Goal: Communication & Community: Share content

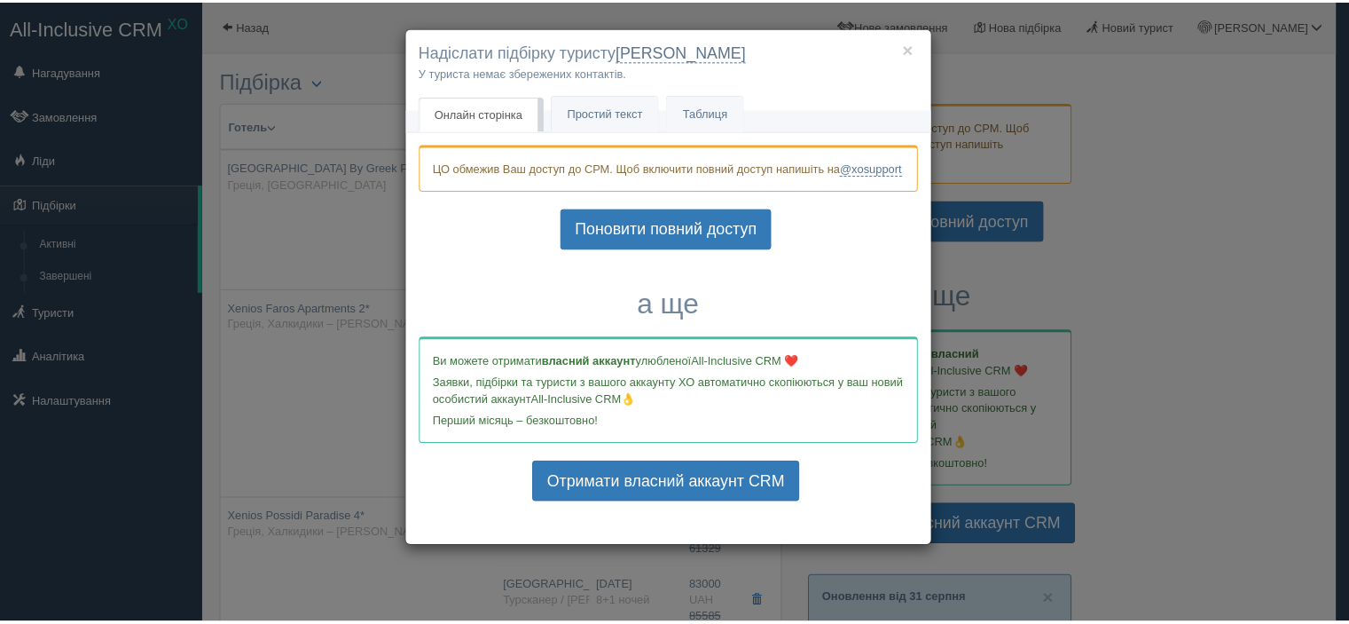
scroll to position [355, 0]
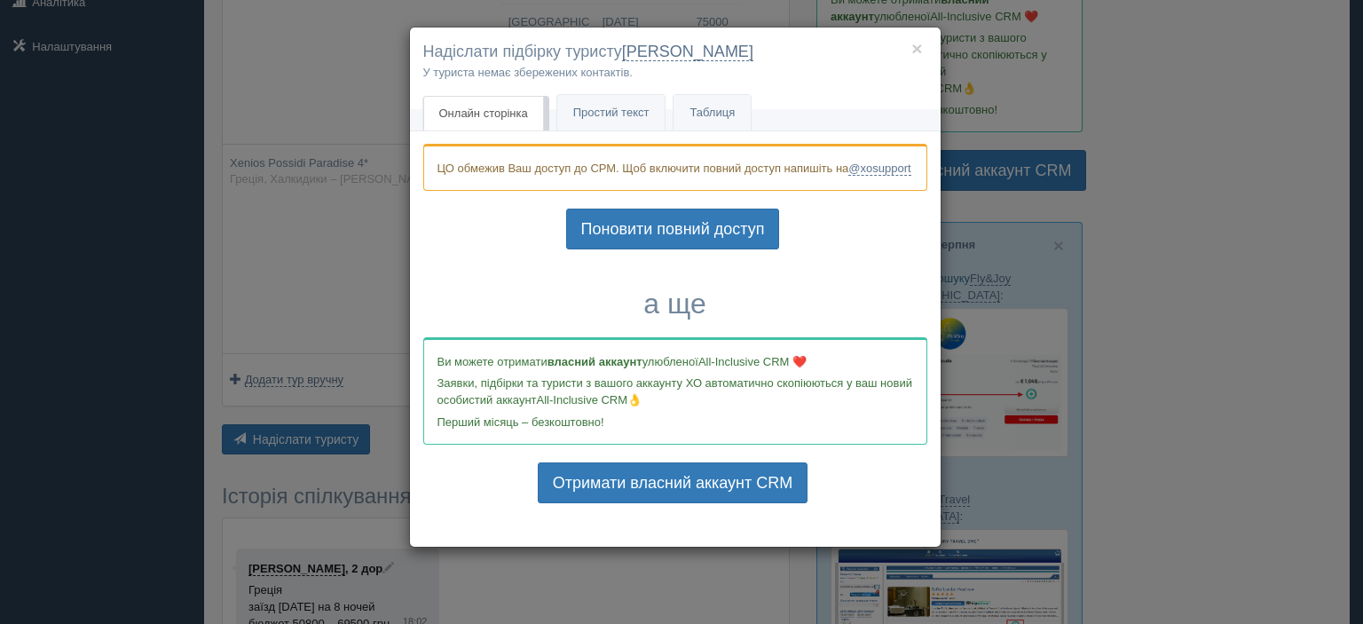
click at [923, 51] on h4 "Надіслати підбірку туристу Наталия" at bounding box center [675, 52] width 504 height 23
click at [916, 49] on button "×" at bounding box center [916, 48] width 11 height 19
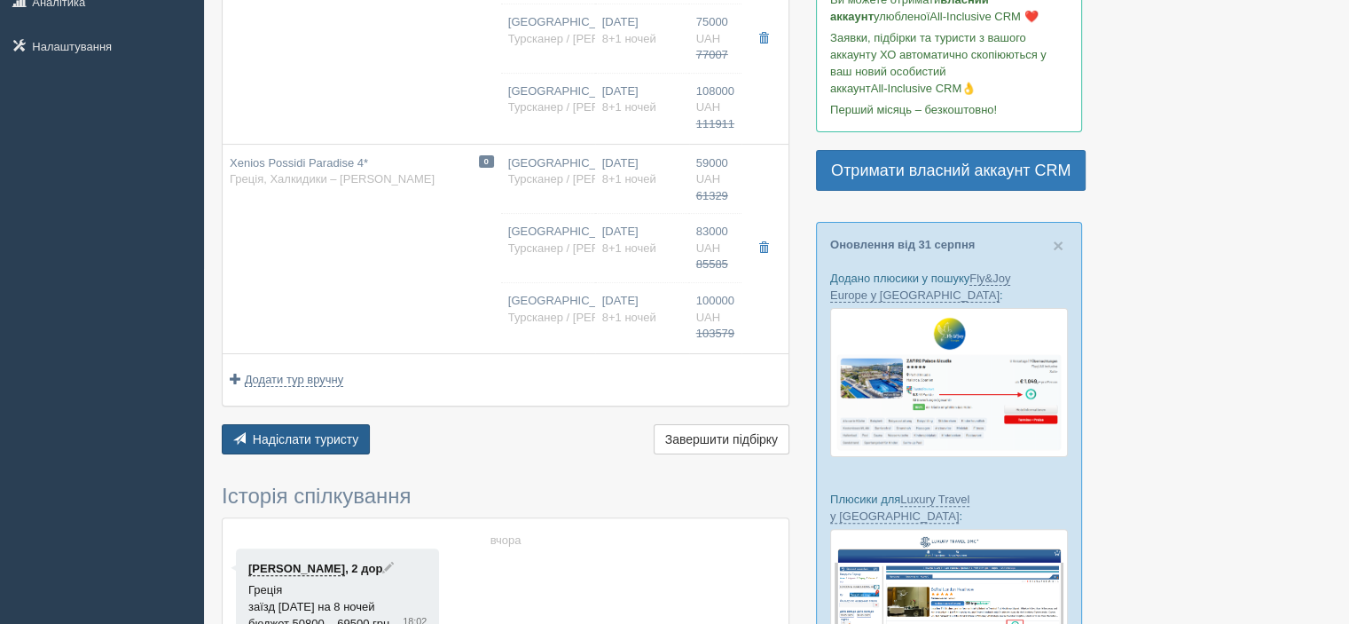
click at [286, 439] on span "Надіслати туристу" at bounding box center [306, 439] width 106 height 14
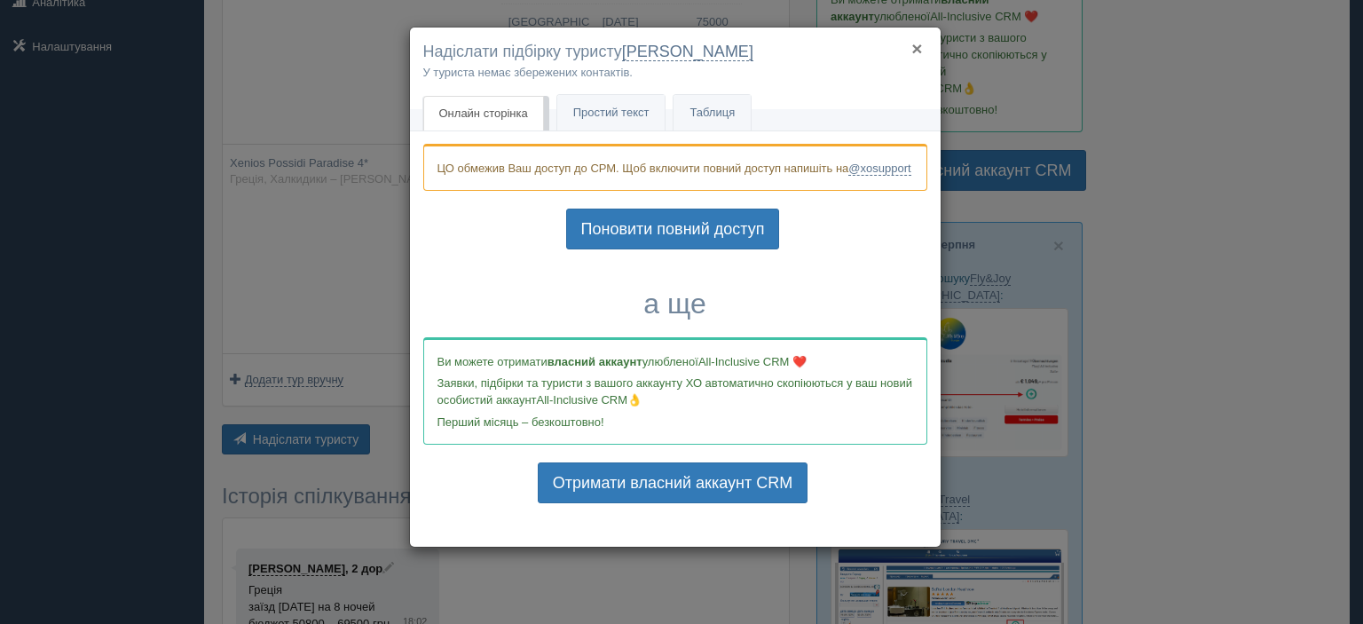
drag, startPoint x: 917, startPoint y: 49, endPoint x: 621, endPoint y: 3, distance: 299.9
click at [906, 49] on div "× Надіслати підбірку туристу Наталия У туриста немає збережених контактів." at bounding box center [675, 69] width 531 height 83
drag, startPoint x: 917, startPoint y: 47, endPoint x: 628, endPoint y: 3, distance: 292.6
click at [916, 47] on button "×" at bounding box center [916, 48] width 11 height 19
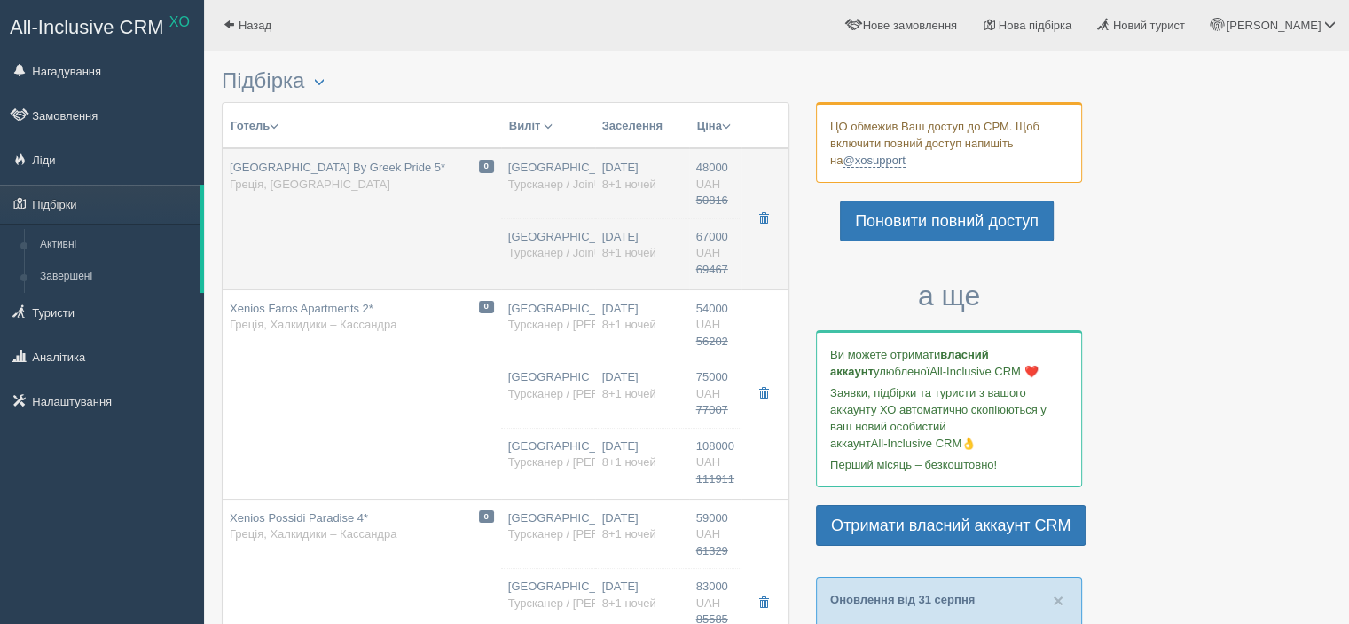
click at [391, 224] on td "0 [GEOGRAPHIC_DATA] By Greek Pride 5* Греція, [GEOGRAPHIC_DATA]" at bounding box center [362, 218] width 279 height 141
type input "[GEOGRAPHIC_DATA] By Greek Pride 5*"
type input "[URL][DOMAIN_NAME]"
type input "Греція"
type input "Салоники"
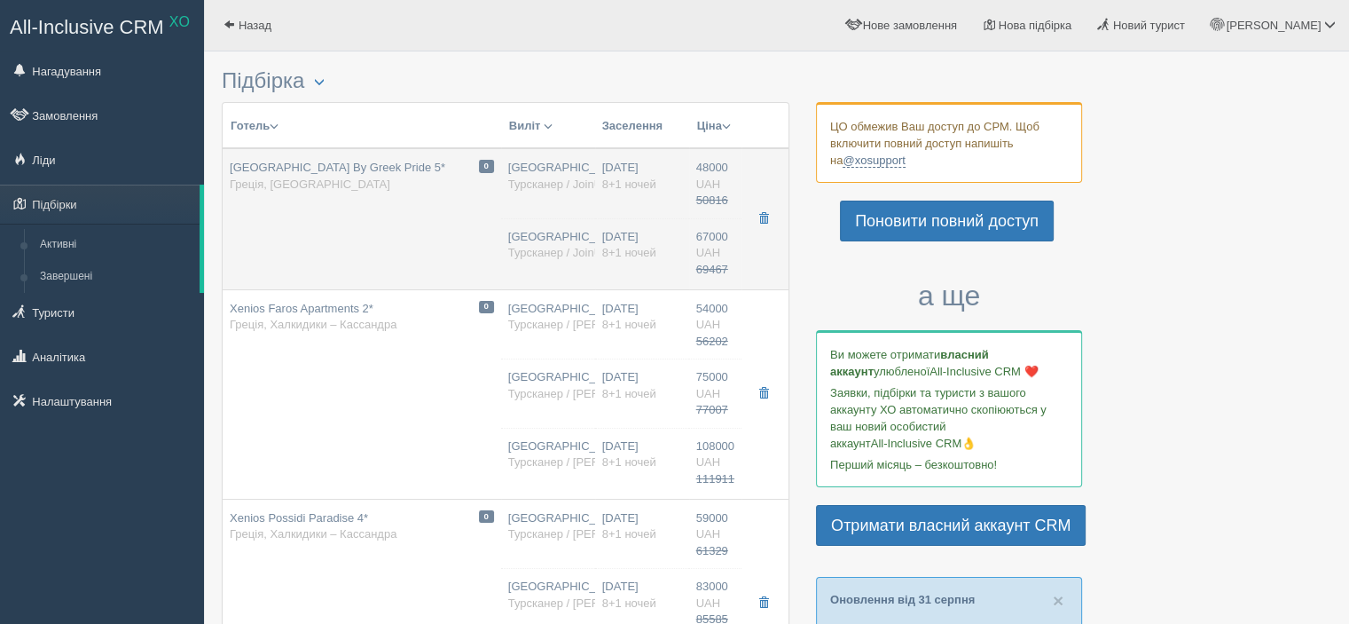
type input "48000.00"
type input "50816.00"
type input "[GEOGRAPHIC_DATA]"
type input "Салоніки SKG"
type input "07:00"
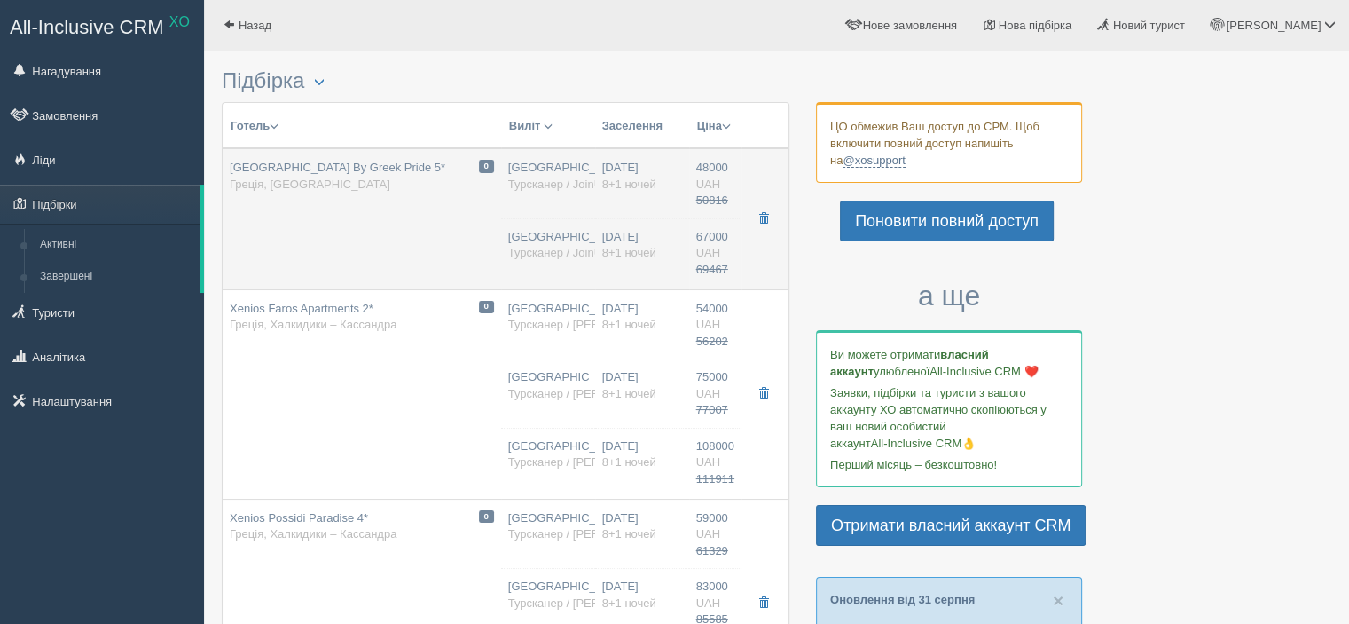
type input "15:30"
type input "JoinUP!"
type input "11:00"
type input "19:30"
type input "8+1"
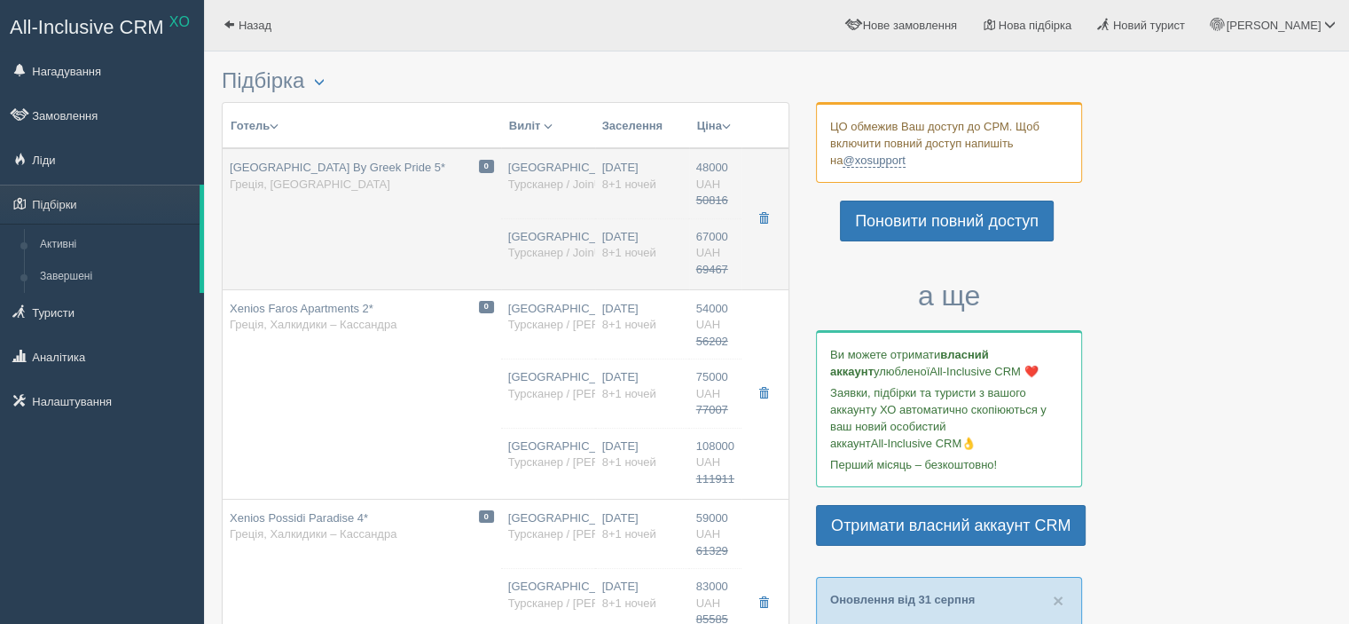
type input "Cote D`azure Standard Double Side Sea View"
type input "HB"
type input "Турсканер / JoinUP! BUS"
type input "[URL][DOMAIN_NAME]"
type input "67000.00"
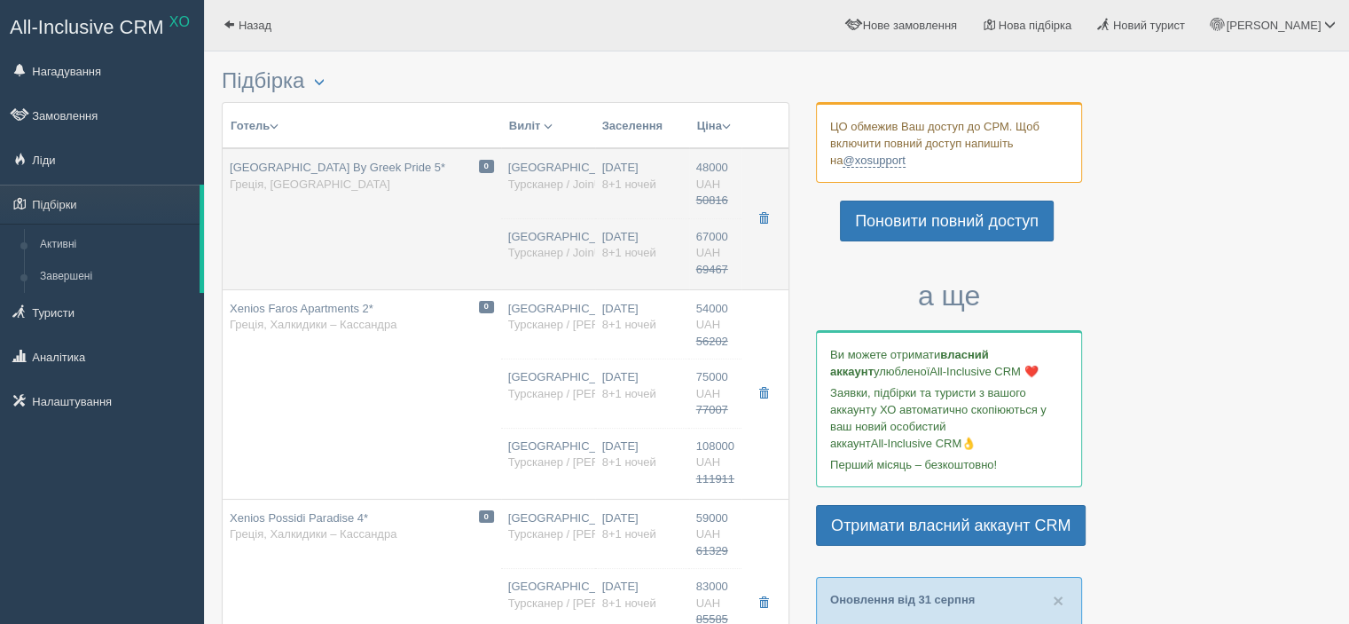
type input "69467.00"
type input "[GEOGRAPHIC_DATA]"
type input "Салоніки SKG"
type input "07:00"
type input "15:30"
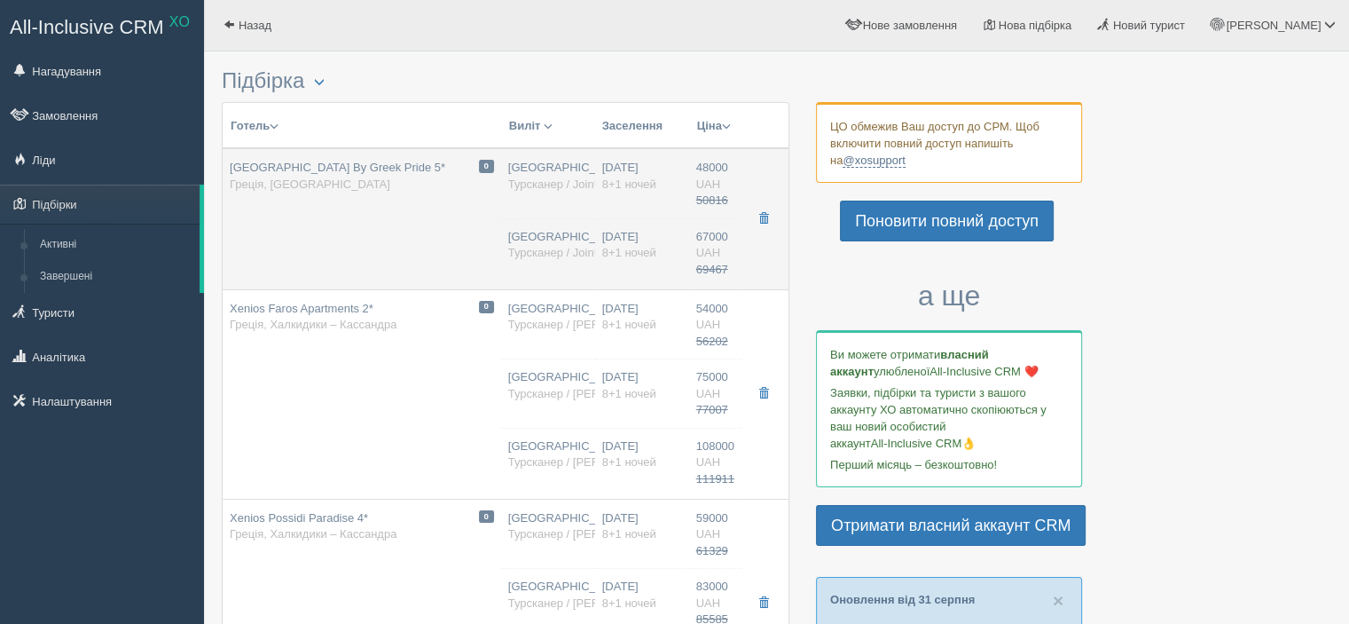
type input "JoinUP!"
type input "11:00"
type input "19:30"
type input "8+1"
type input "Cote D`azure Standard Triple Side Sea View"
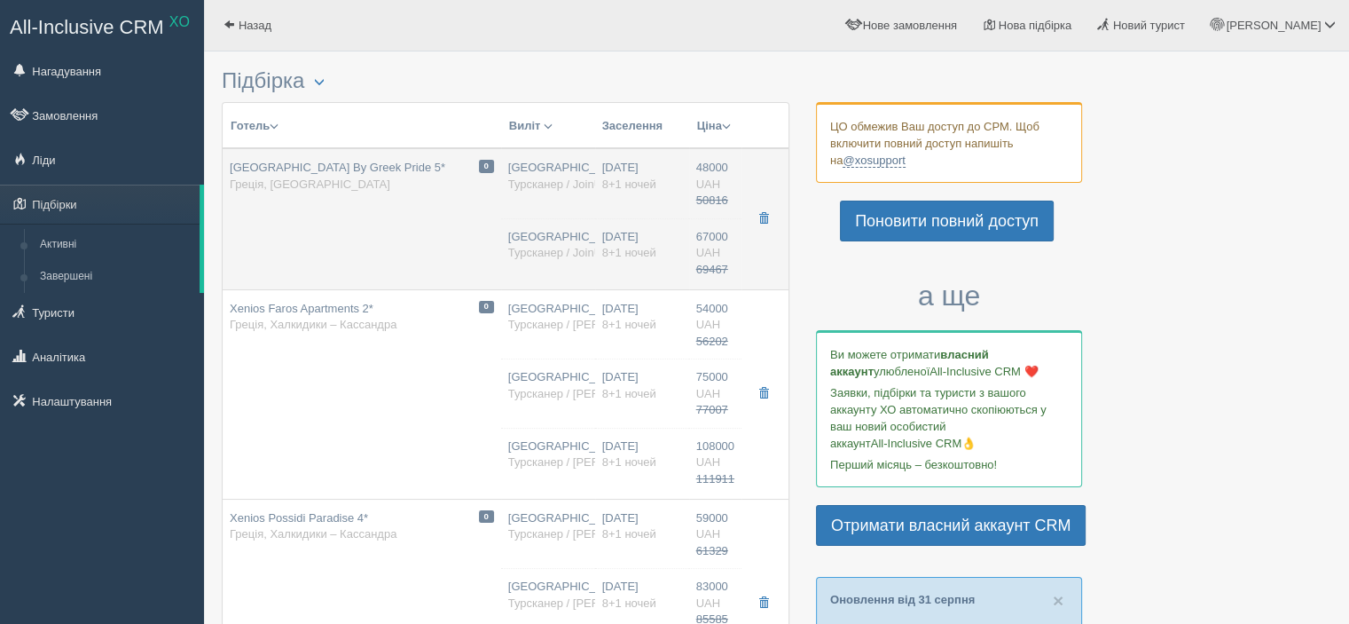
type input "HB"
type input "Турсканер / JoinUP! BUS"
type input "[URL][DOMAIN_NAME]"
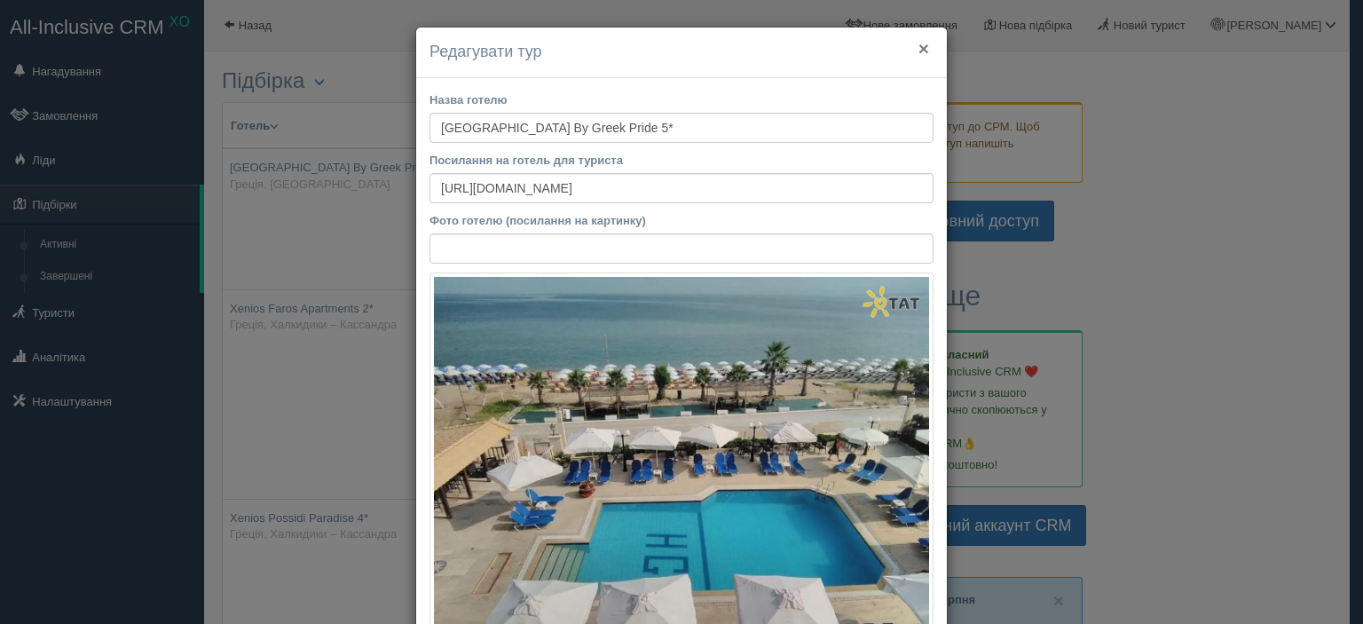
click at [918, 48] on button "×" at bounding box center [923, 48] width 11 height 19
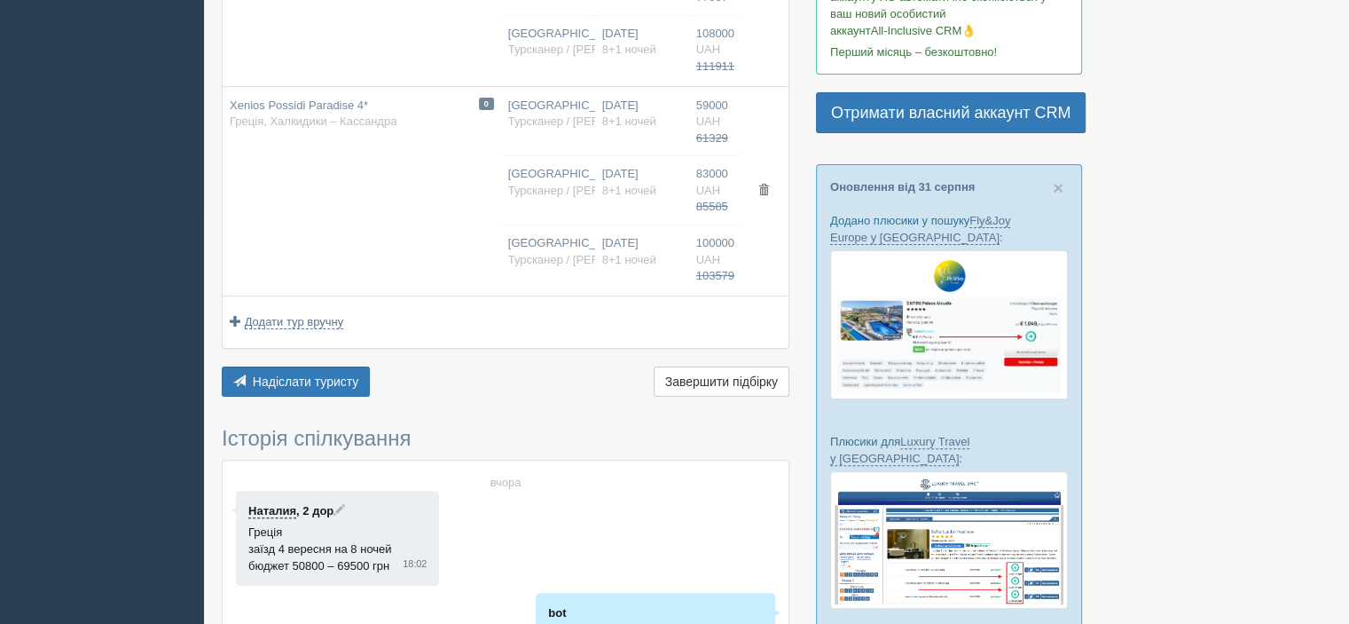
scroll to position [444, 0]
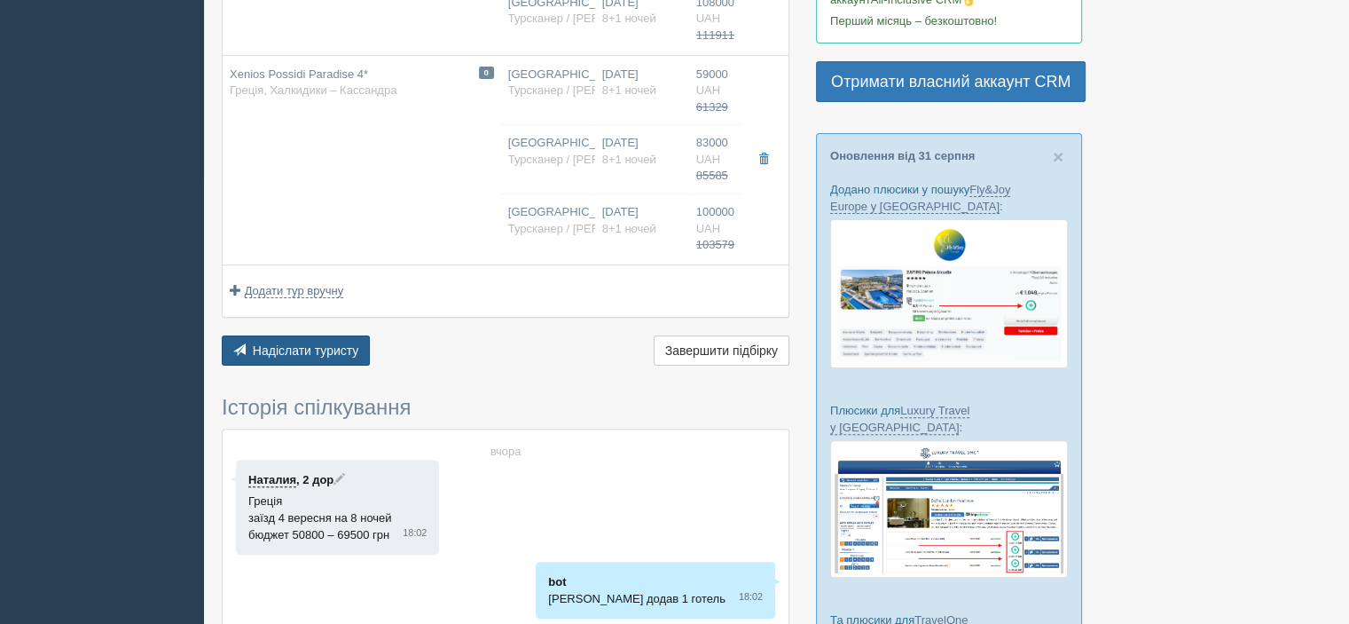
click at [307, 348] on span "Надіслати туристу" at bounding box center [306, 350] width 106 height 14
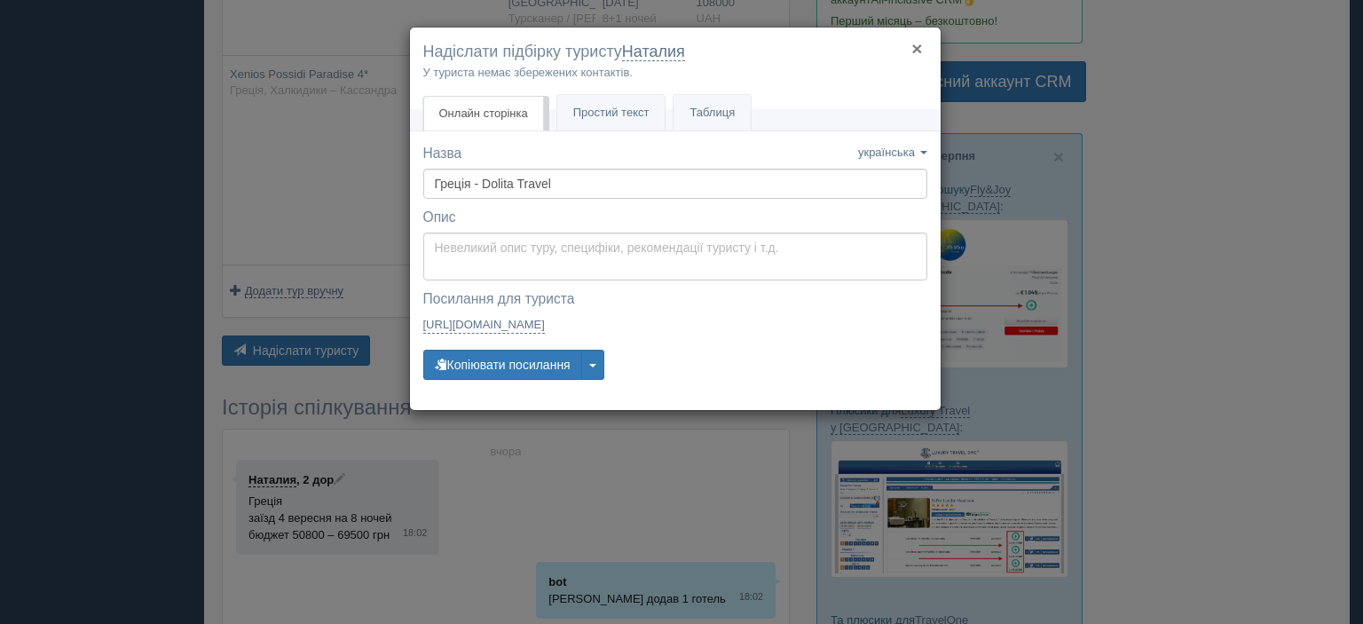
click at [918, 48] on button "×" at bounding box center [916, 48] width 11 height 19
